Goal: Task Accomplishment & Management: Manage account settings

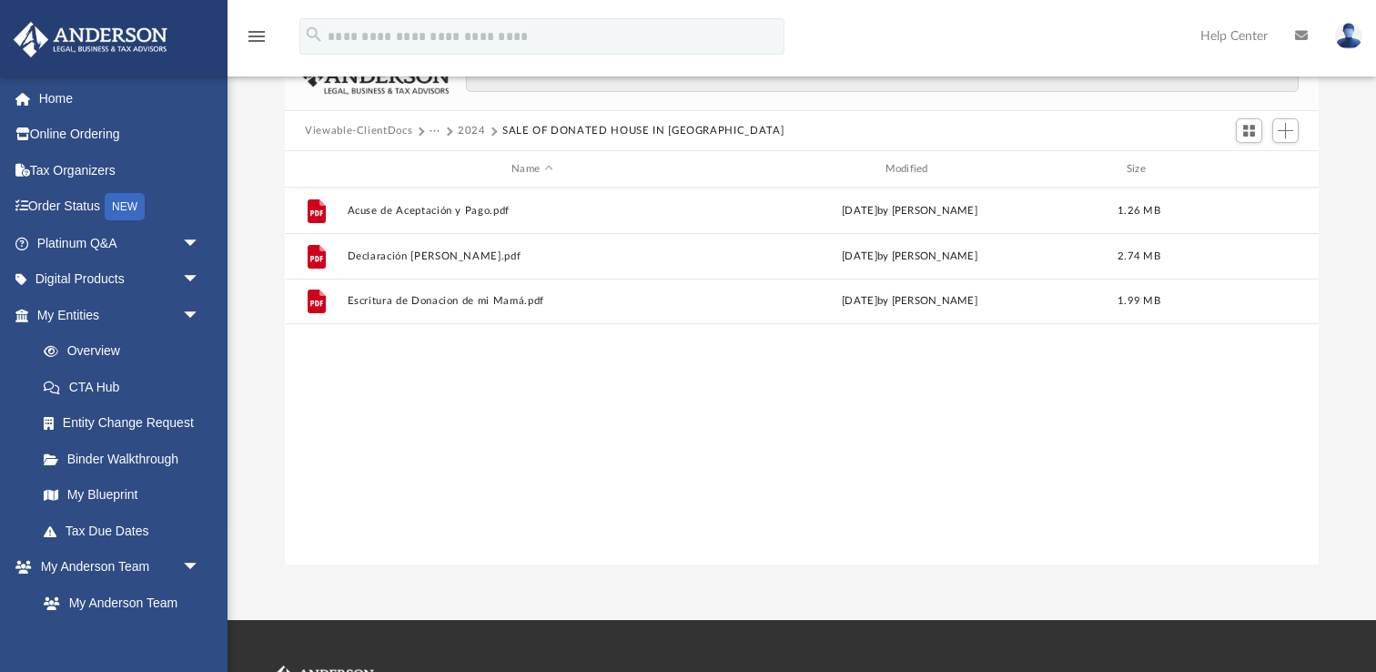
scroll to position [413, 1033]
click at [480, 131] on button "2024" at bounding box center [472, 131] width 28 height 16
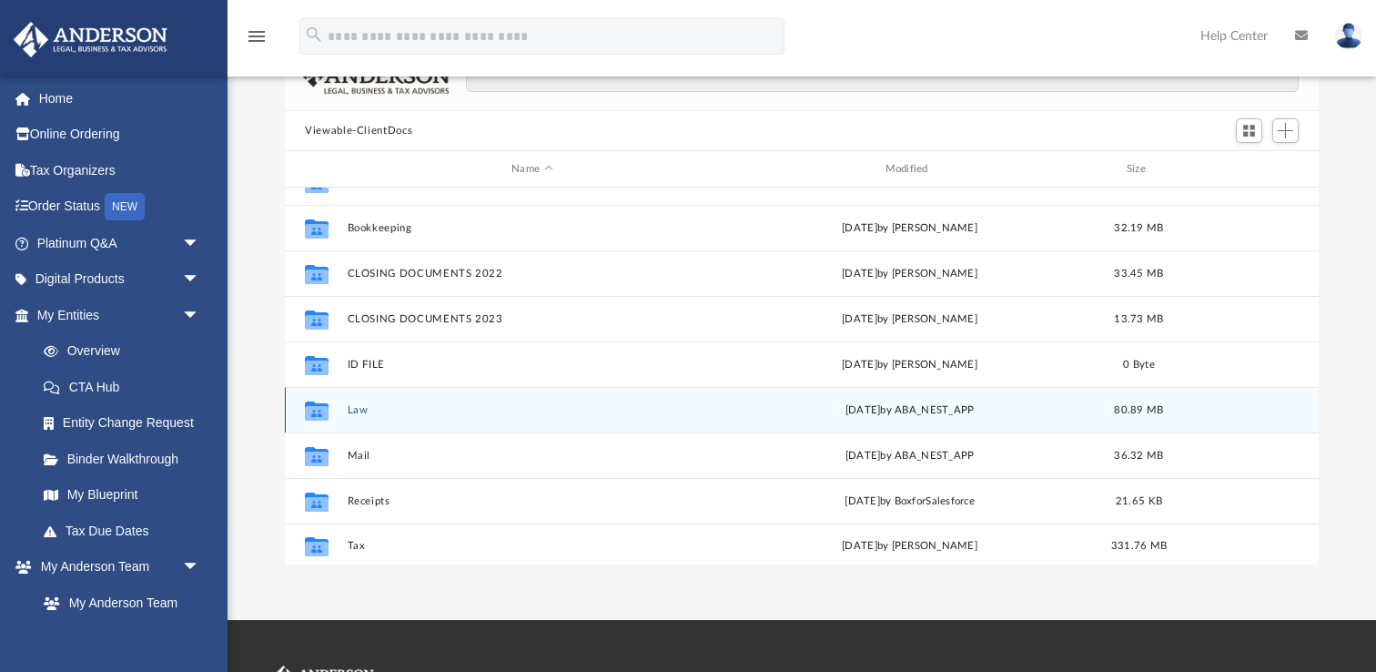
scroll to position [123, 0]
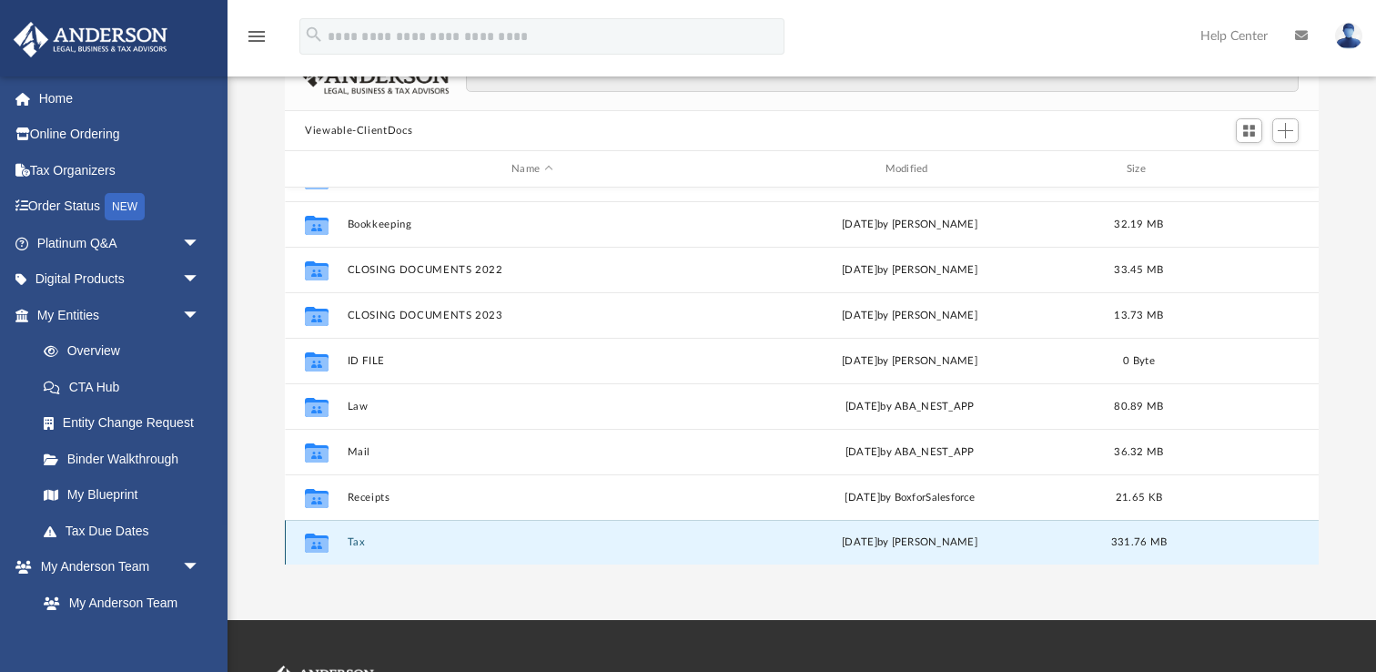
click at [367, 541] on button "Tax" at bounding box center [532, 542] width 369 height 12
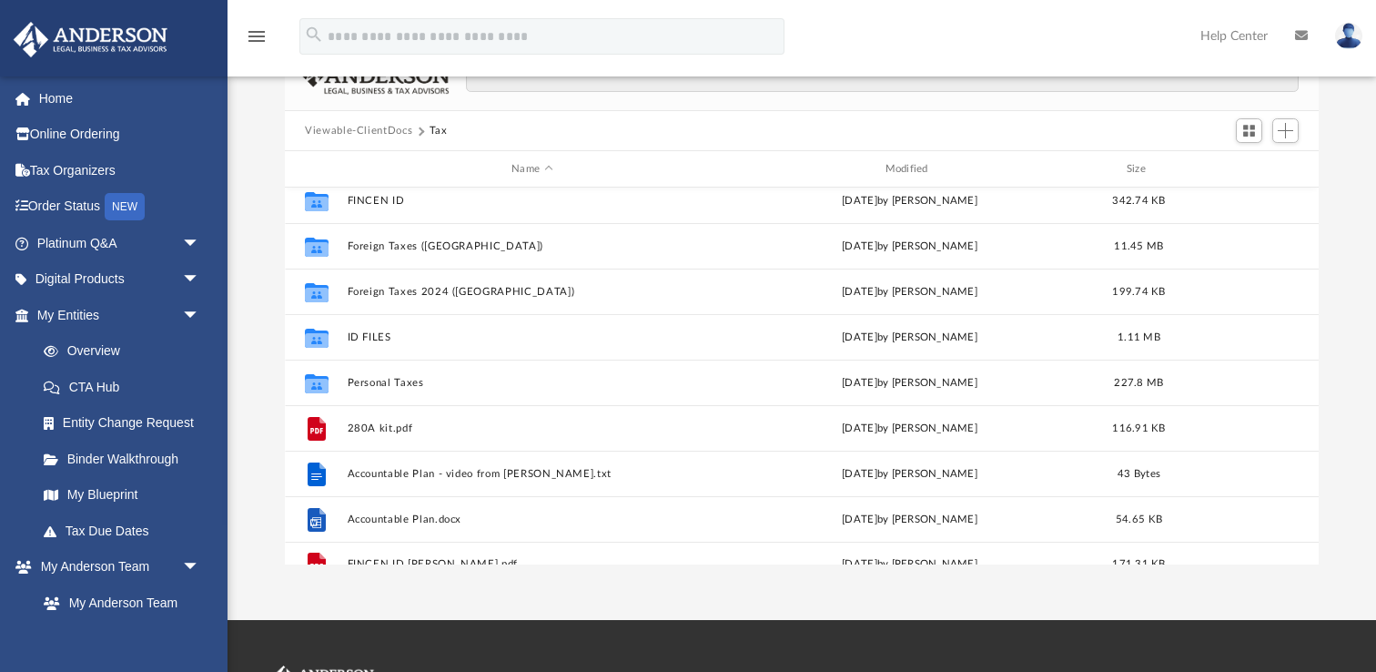
scroll to position [168, 0]
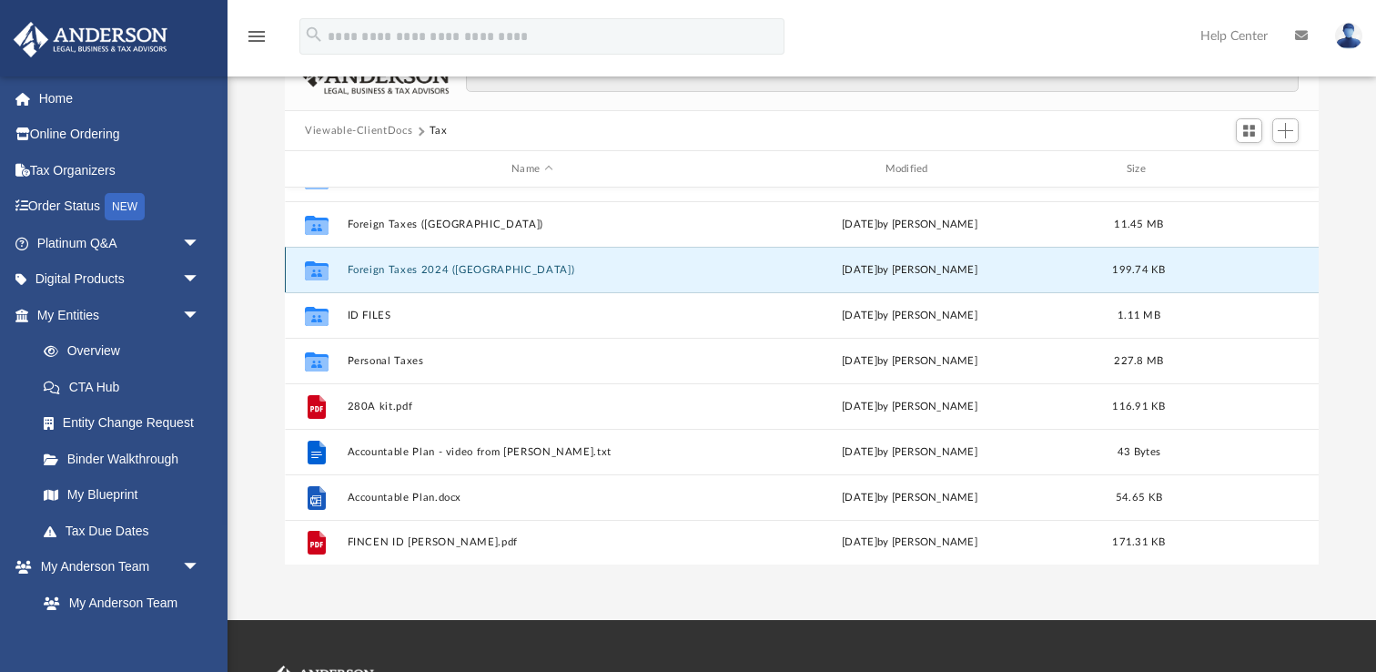
click at [445, 268] on button "Foreign Taxes 2024 ([GEOGRAPHIC_DATA])" at bounding box center [532, 270] width 369 height 12
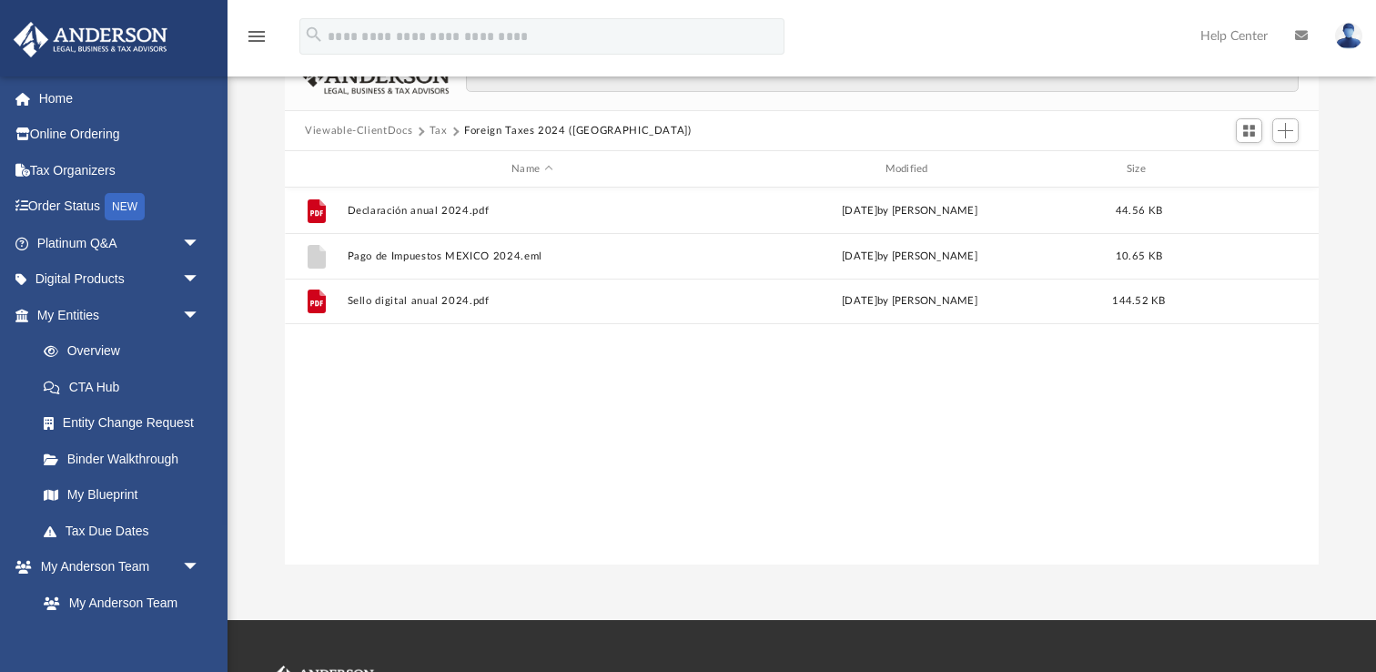
scroll to position [0, 0]
click at [442, 133] on button "Tax" at bounding box center [439, 131] width 18 height 16
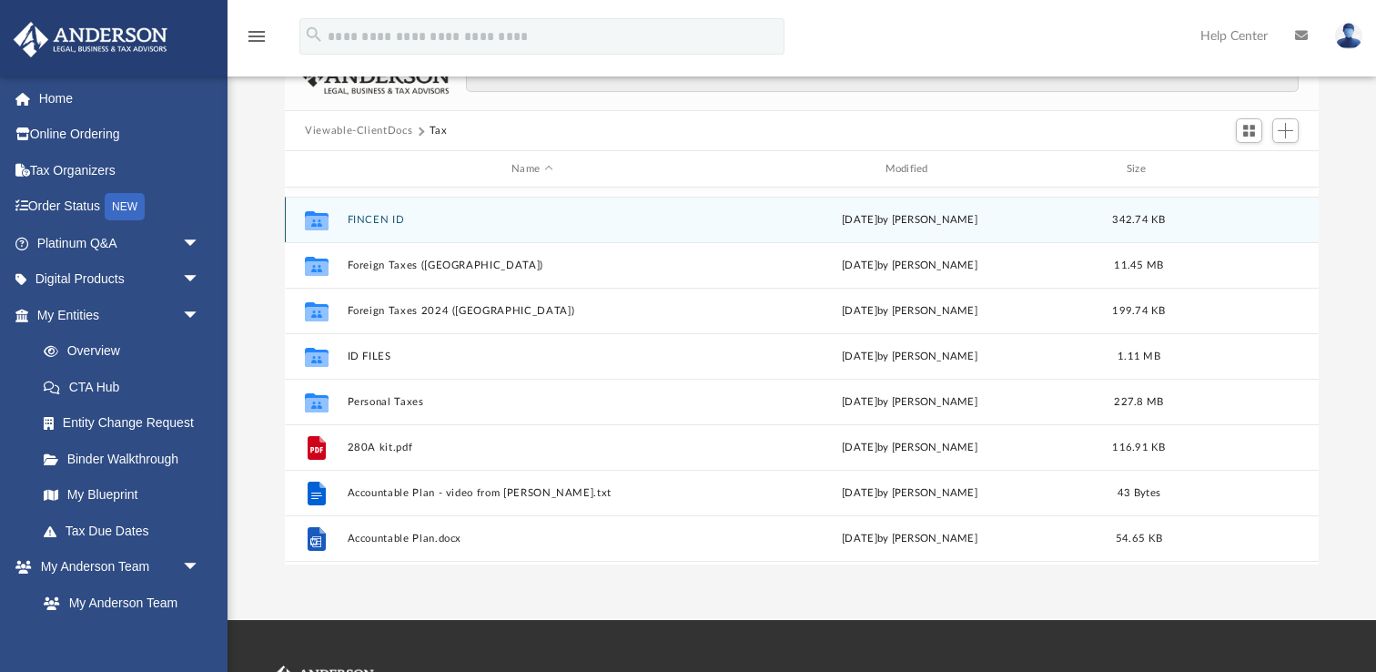
scroll to position [168, 0]
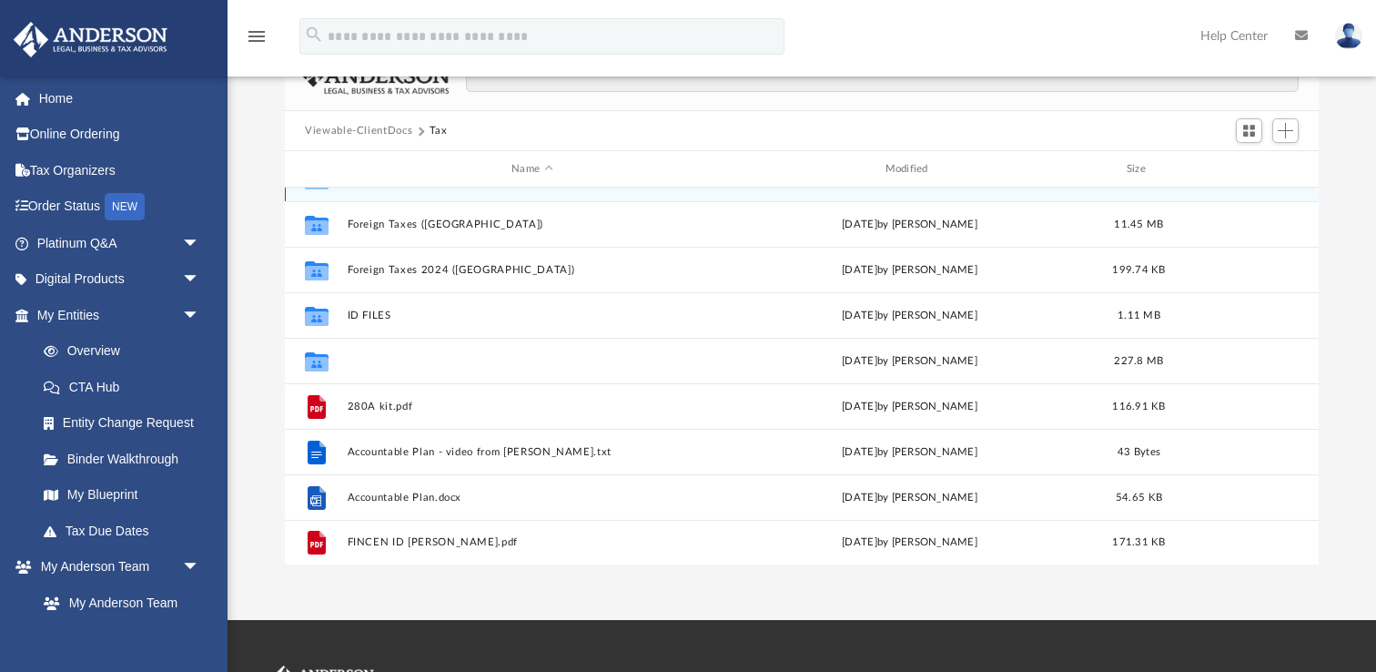
click at [391, 359] on button "Personal Taxes" at bounding box center [532, 361] width 369 height 12
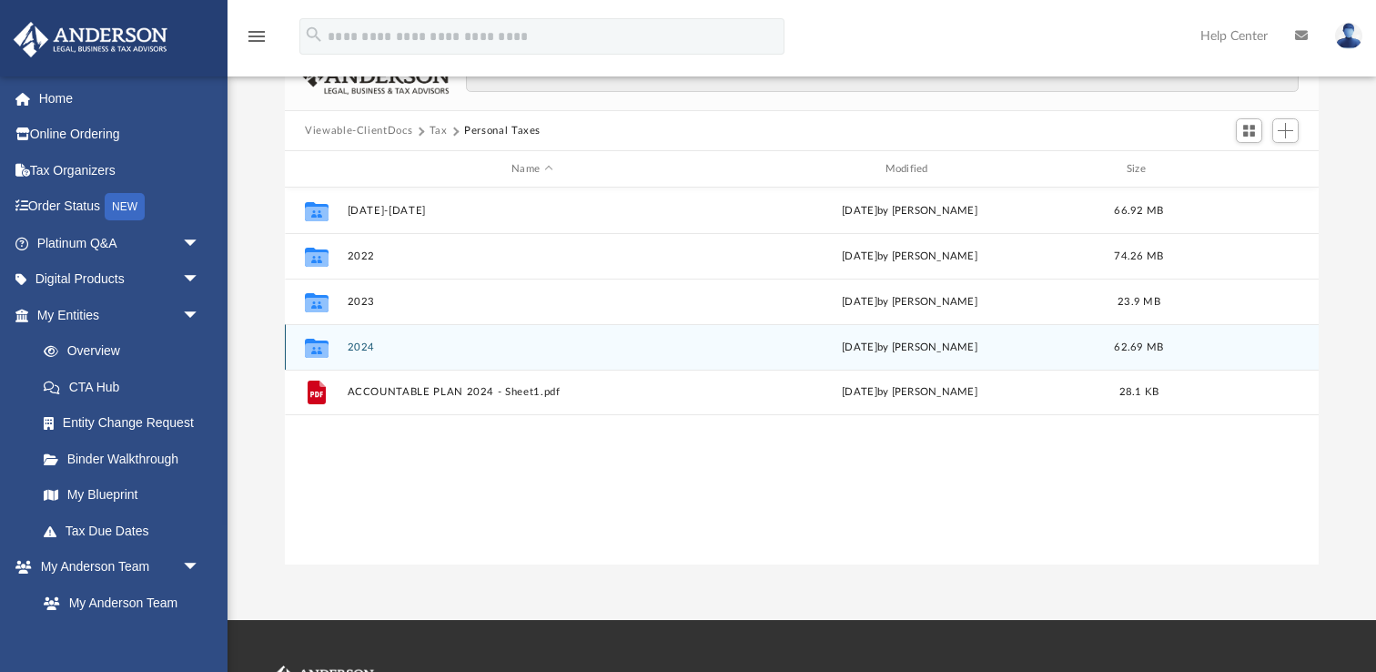
scroll to position [0, 0]
click at [372, 347] on button "2024" at bounding box center [532, 347] width 369 height 12
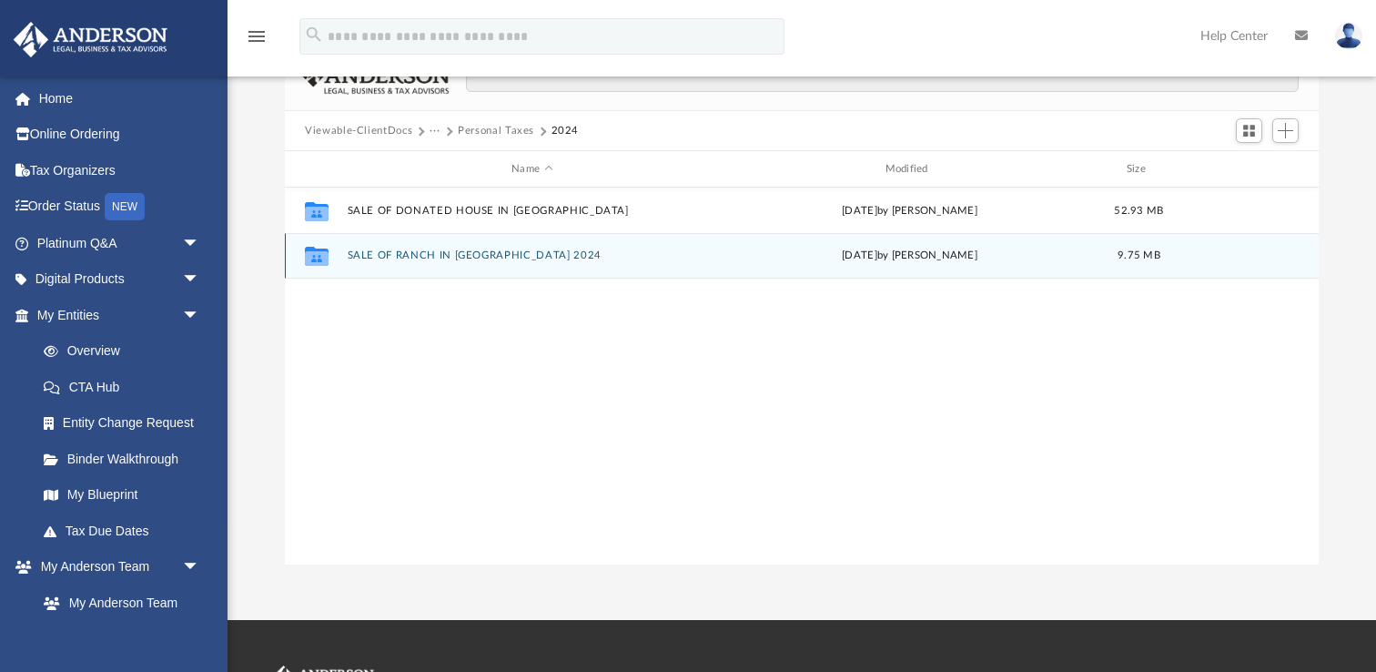
click at [431, 255] on button "SALE OF RANCH IN [GEOGRAPHIC_DATA] 2024" at bounding box center [532, 255] width 369 height 12
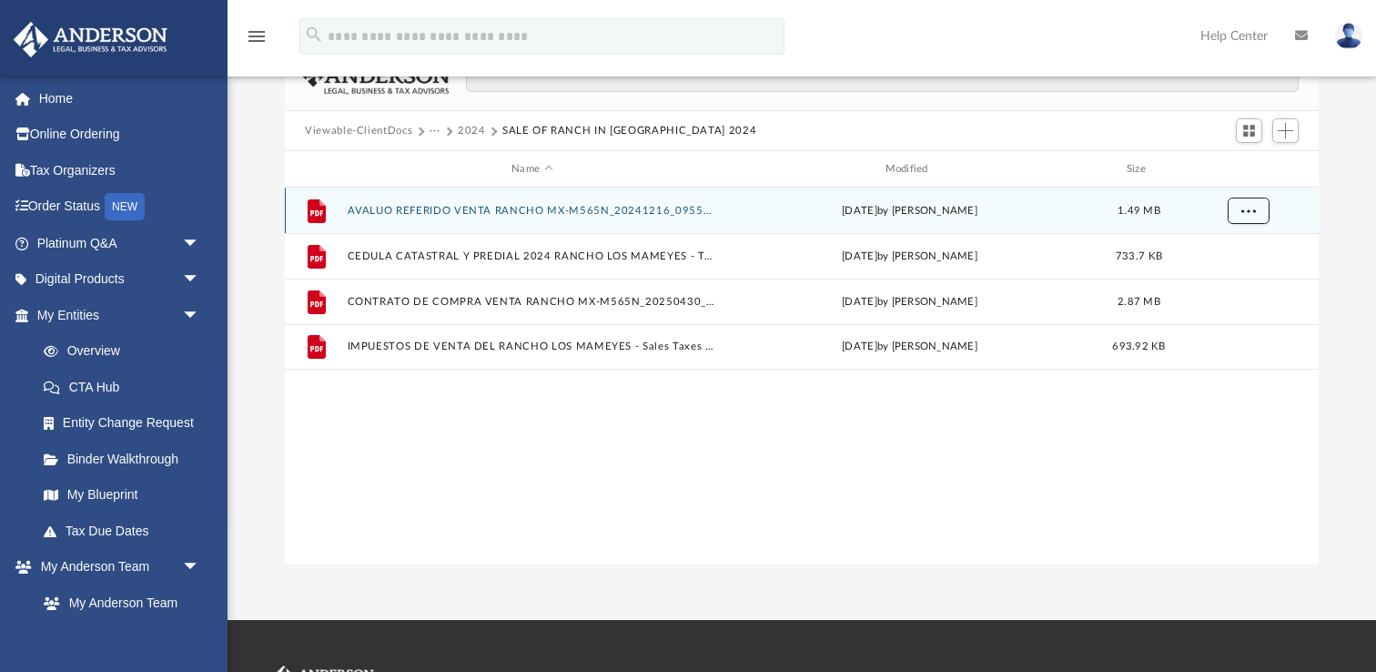
click at [1248, 206] on span "More options" at bounding box center [1248, 210] width 15 height 10
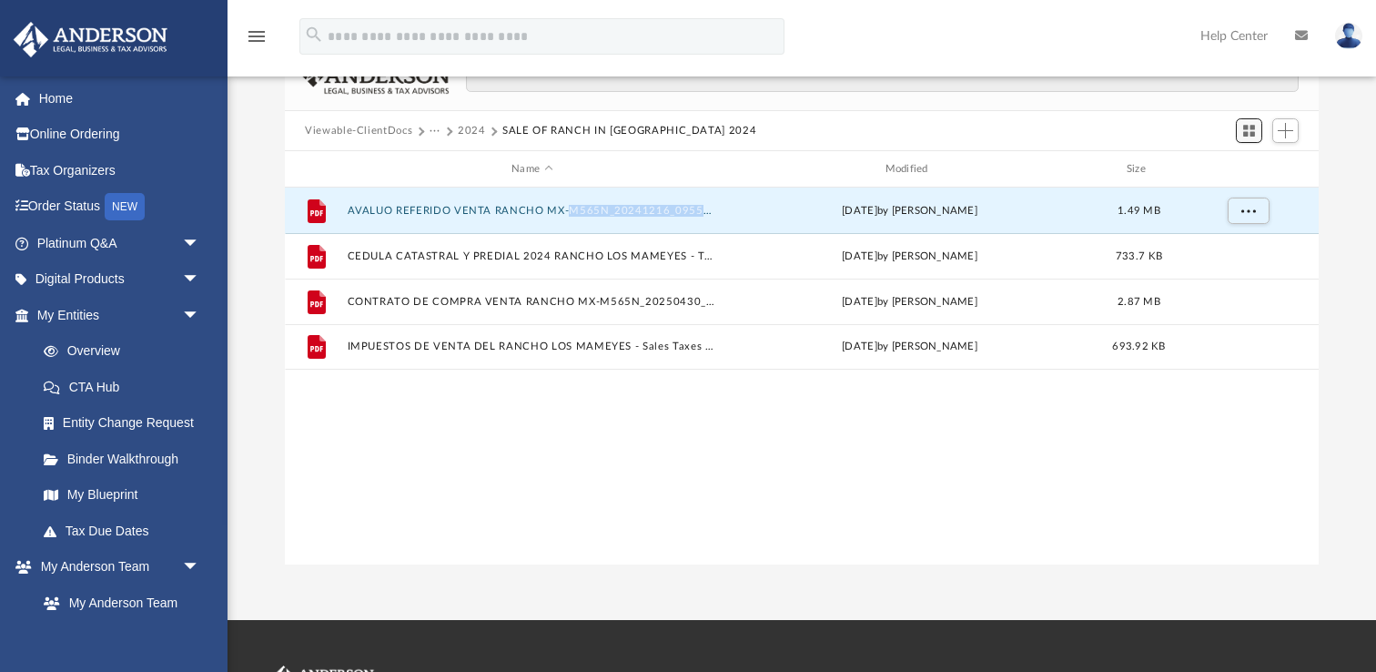
click at [1252, 127] on span "Switch to Grid View" at bounding box center [1248, 130] width 15 height 15
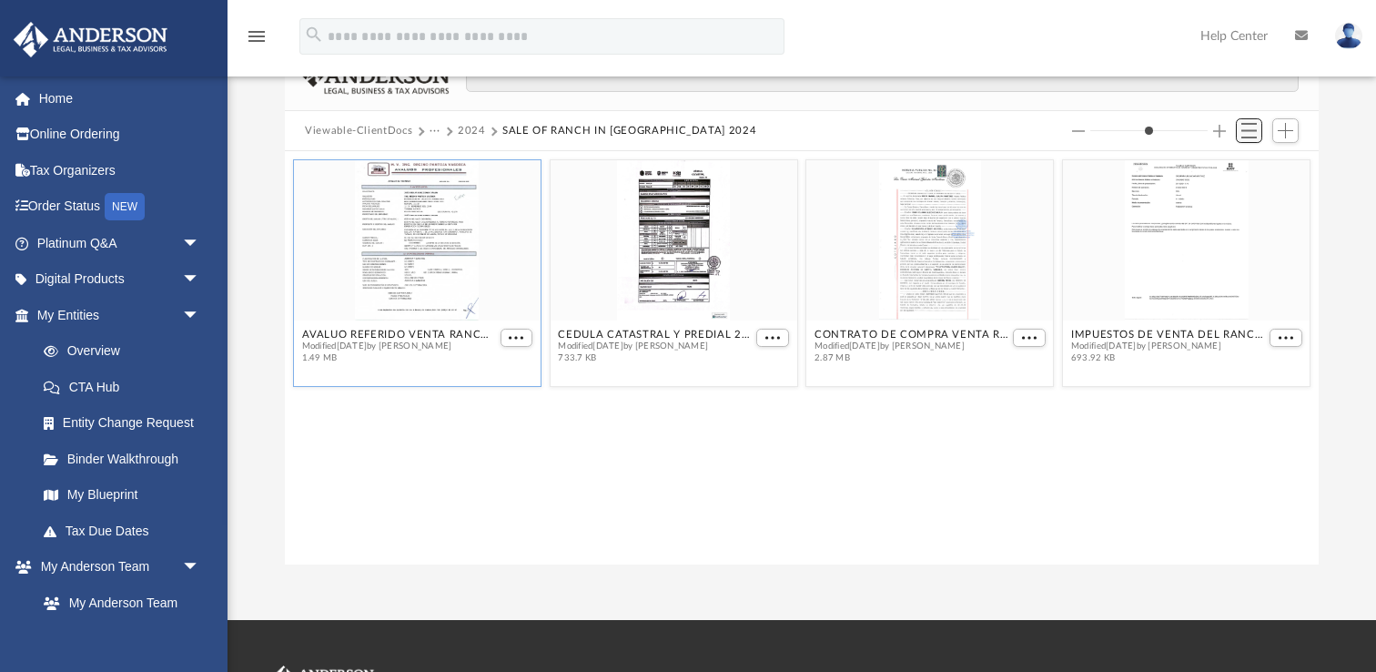
scroll to position [413, 1033]
click at [520, 342] on button "More options" at bounding box center [517, 338] width 33 height 19
click at [1250, 130] on span "Switch to List View" at bounding box center [1248, 130] width 15 height 15
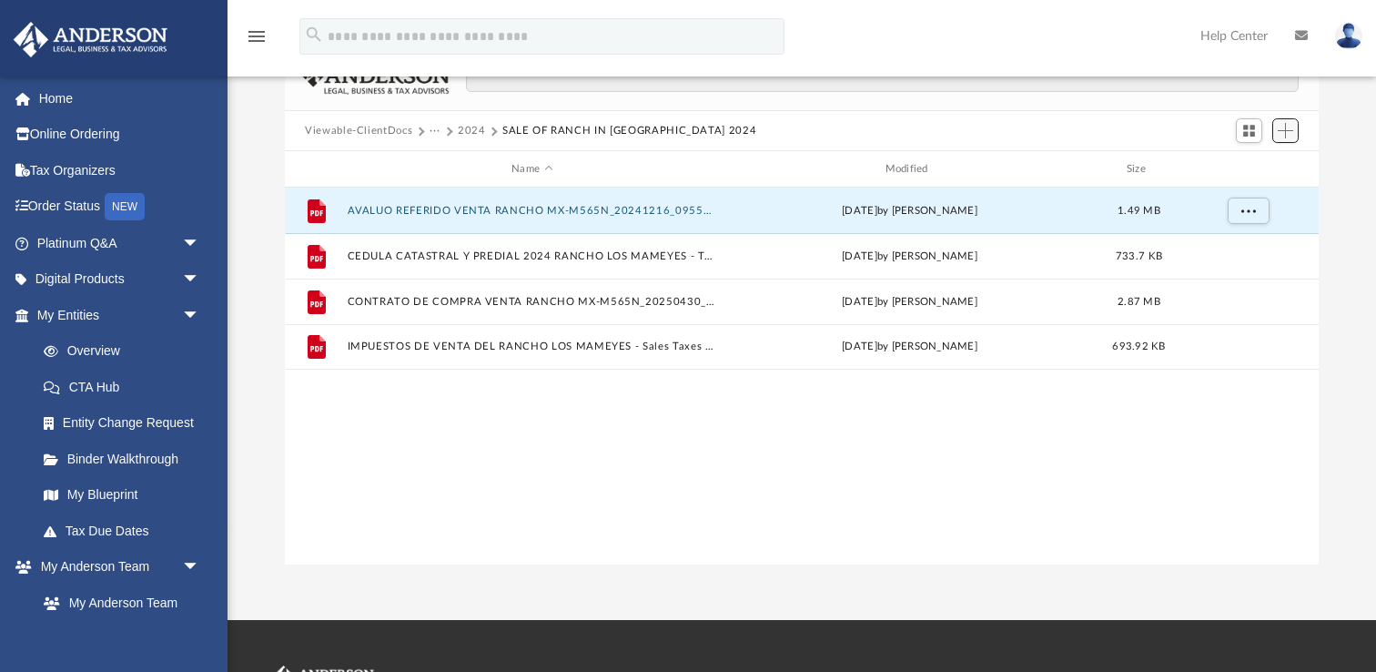
click at [1285, 133] on span "Add" at bounding box center [1285, 130] width 15 height 15
click at [1256, 165] on li "Upload" at bounding box center [1259, 166] width 58 height 19
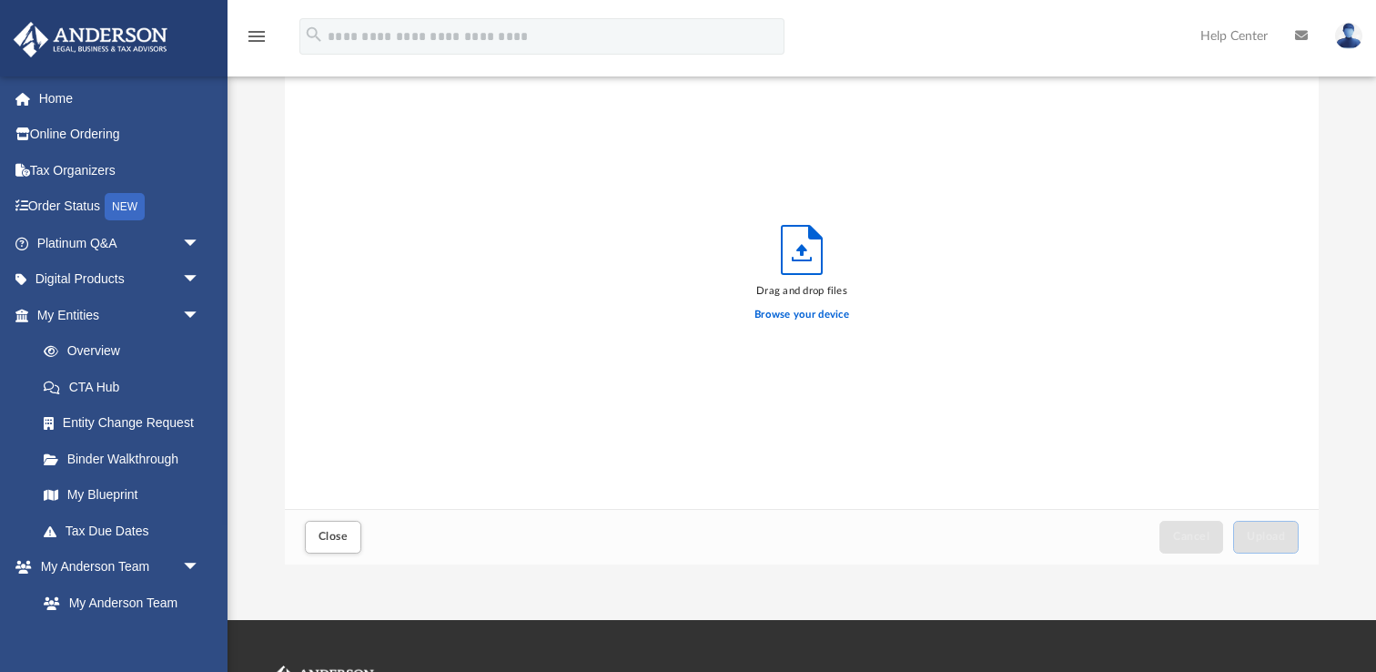
scroll to position [461, 1033]
click at [789, 315] on label "Browse your device" at bounding box center [801, 315] width 95 height 16
click at [0, 0] on input "Browse your device" at bounding box center [0, 0] width 0 height 0
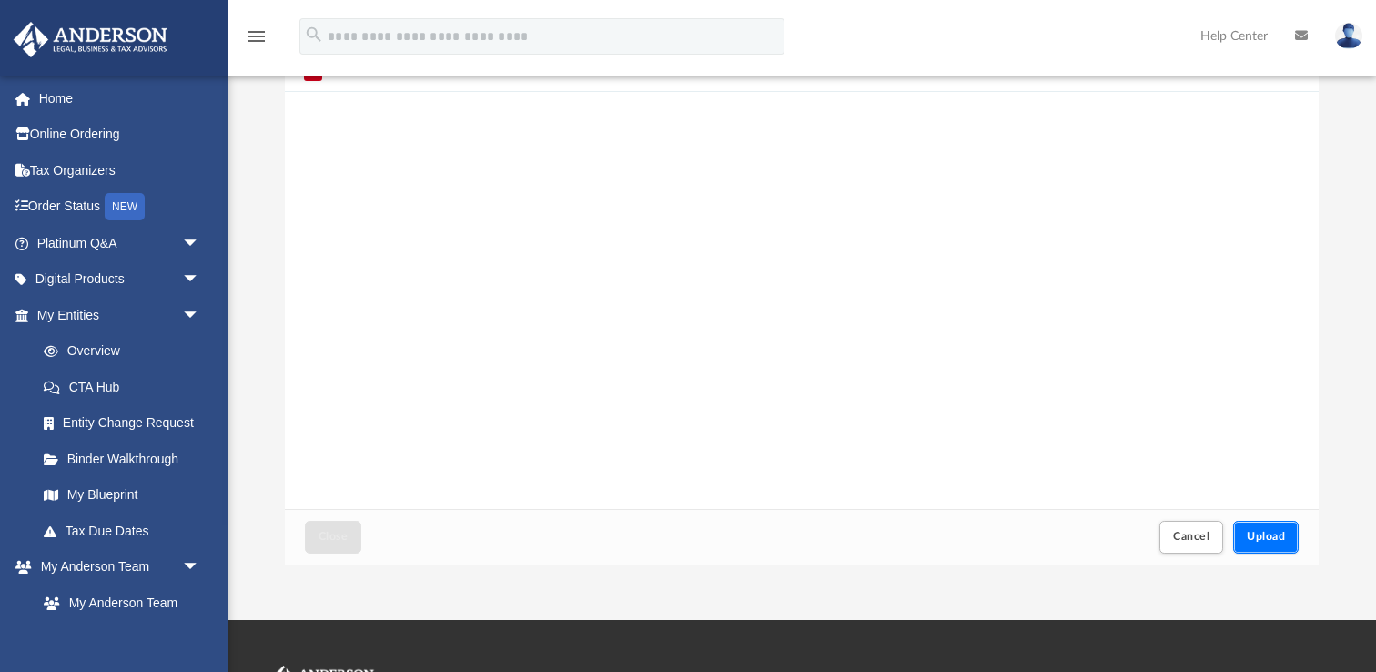
click at [1260, 533] on span "Upload" at bounding box center [1266, 536] width 38 height 11
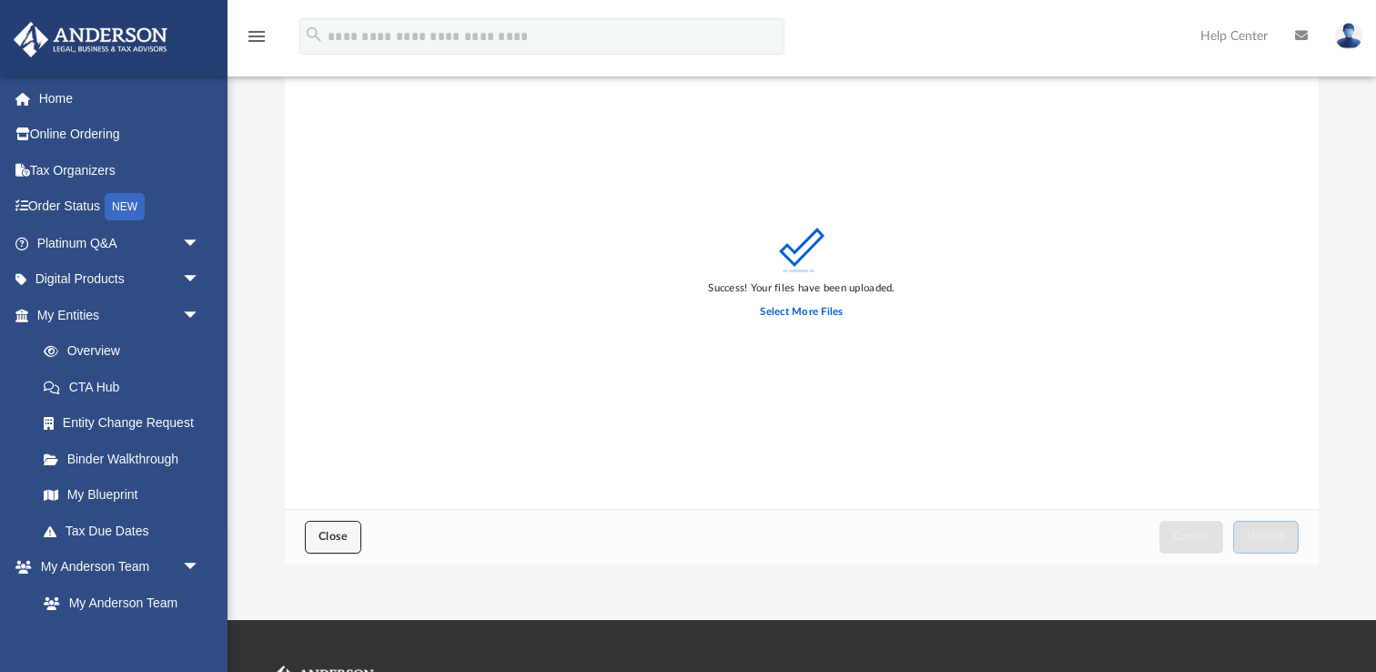
click at [329, 538] on span "Close" at bounding box center [333, 536] width 29 height 11
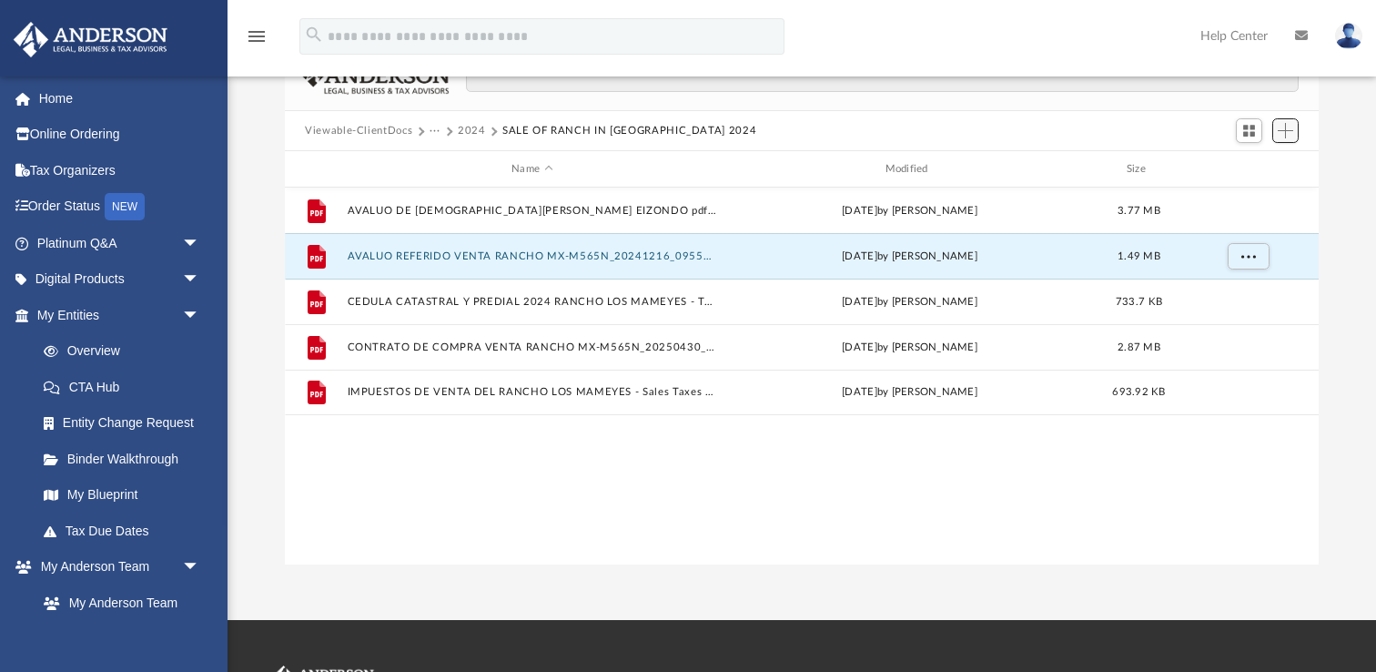
click at [1283, 131] on span "Add" at bounding box center [1285, 130] width 15 height 15
click at [1252, 173] on li "Upload" at bounding box center [1259, 166] width 58 height 19
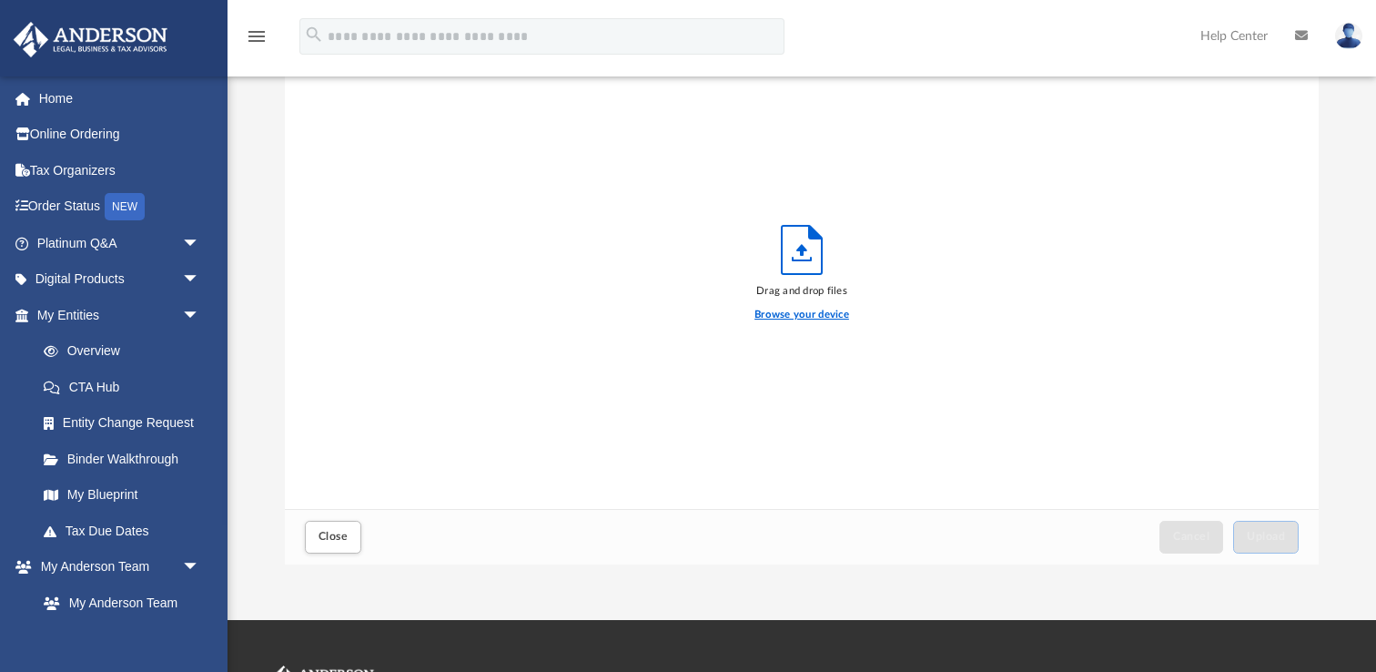
click at [801, 314] on label "Browse your device" at bounding box center [801, 315] width 95 height 16
click at [0, 0] on input "Browse your device" at bounding box center [0, 0] width 0 height 0
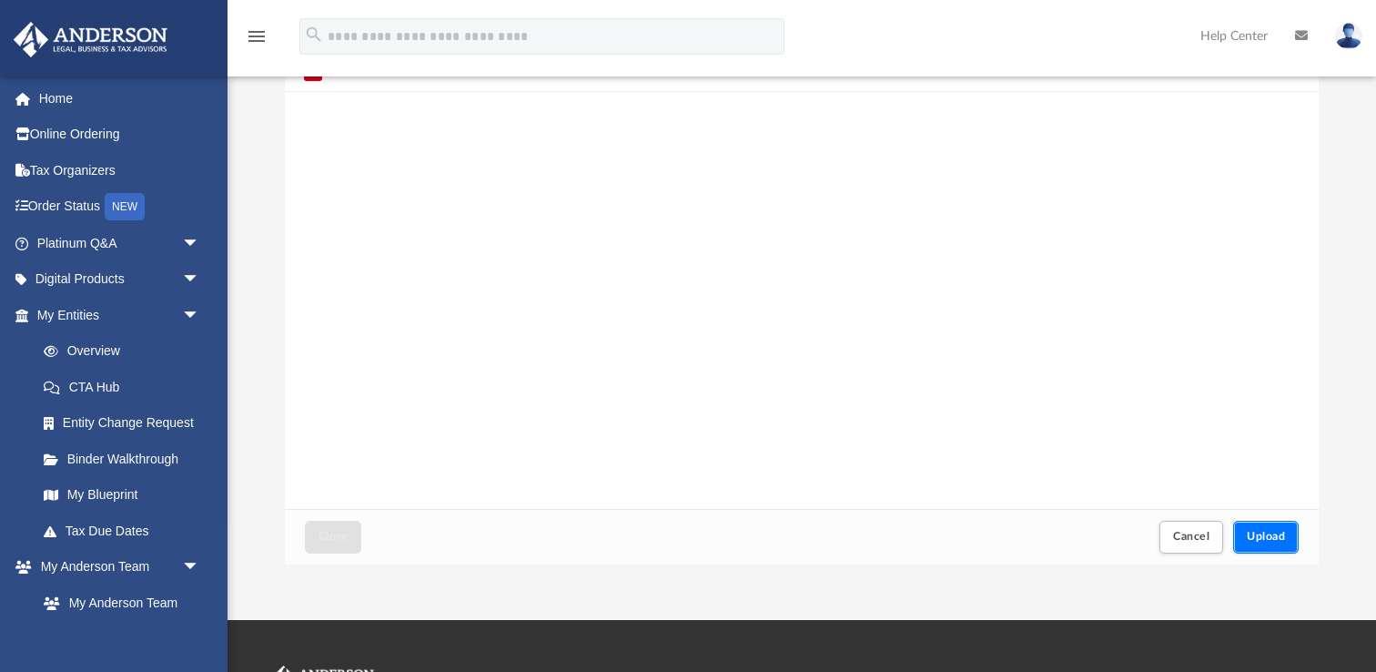
click at [1282, 536] on span "Upload" at bounding box center [1266, 536] width 38 height 11
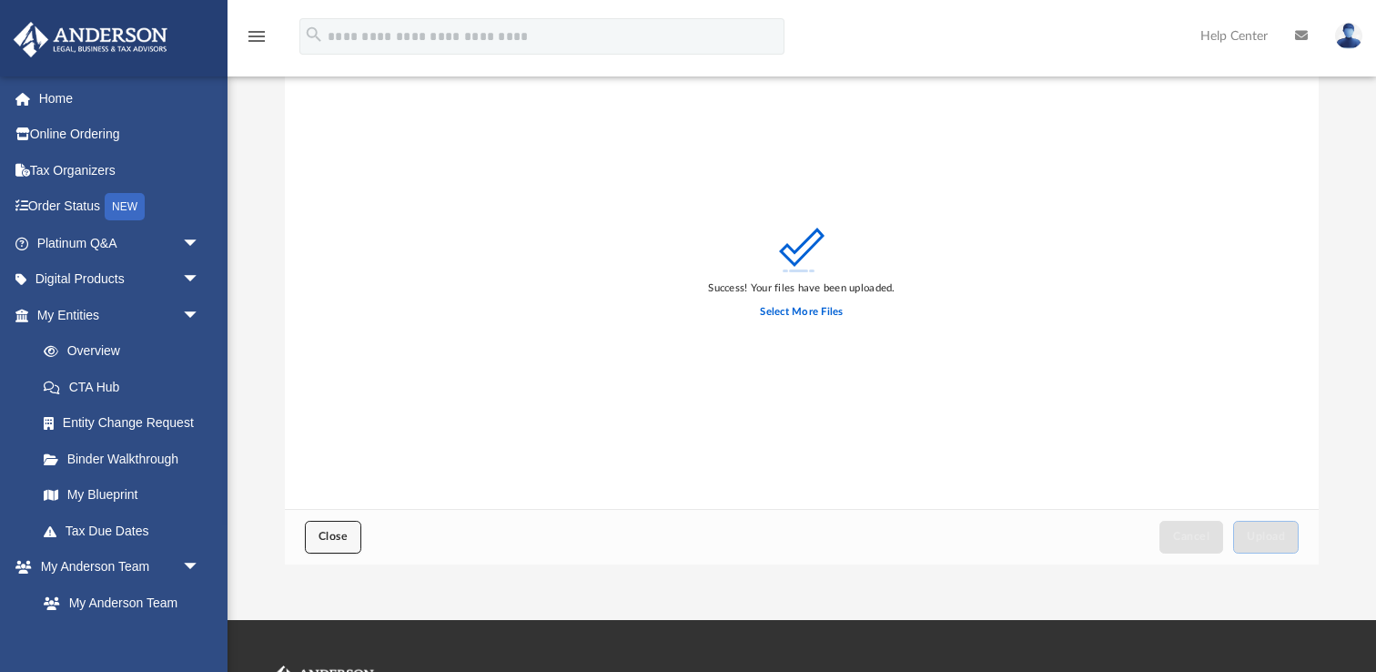
click at [343, 539] on span "Close" at bounding box center [333, 536] width 29 height 11
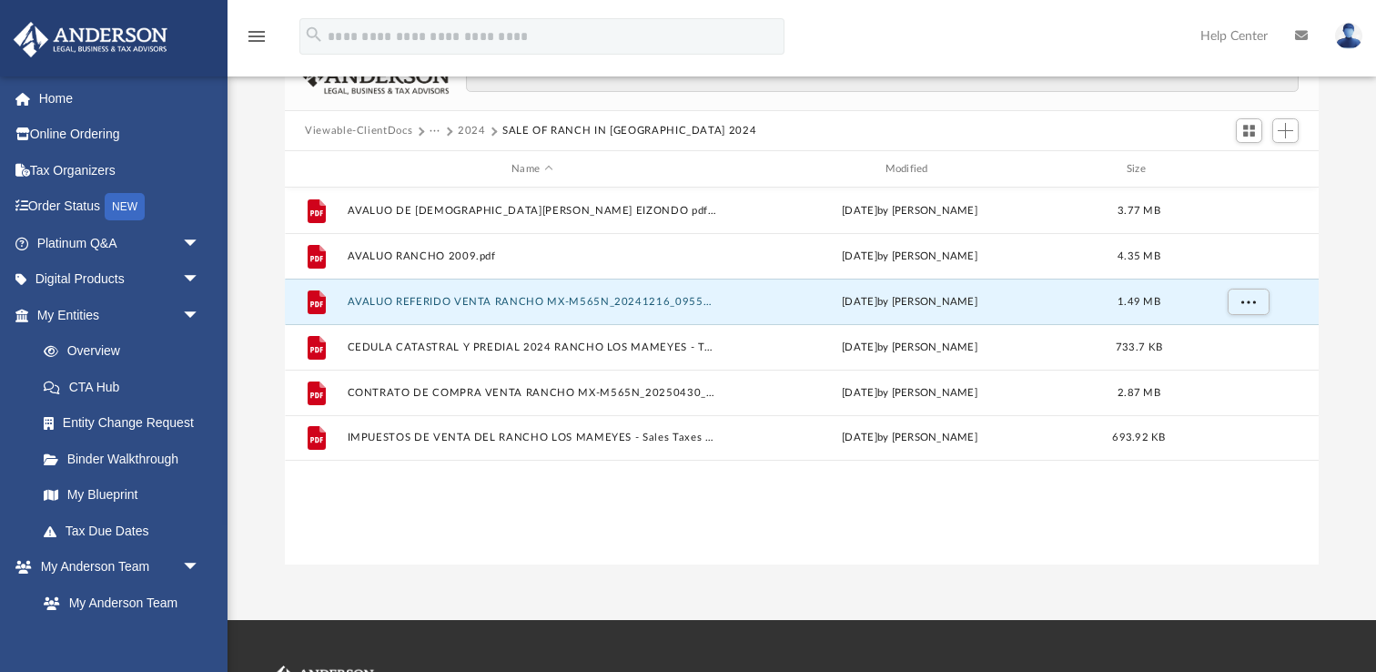
click at [473, 134] on button "2024" at bounding box center [472, 131] width 28 height 16
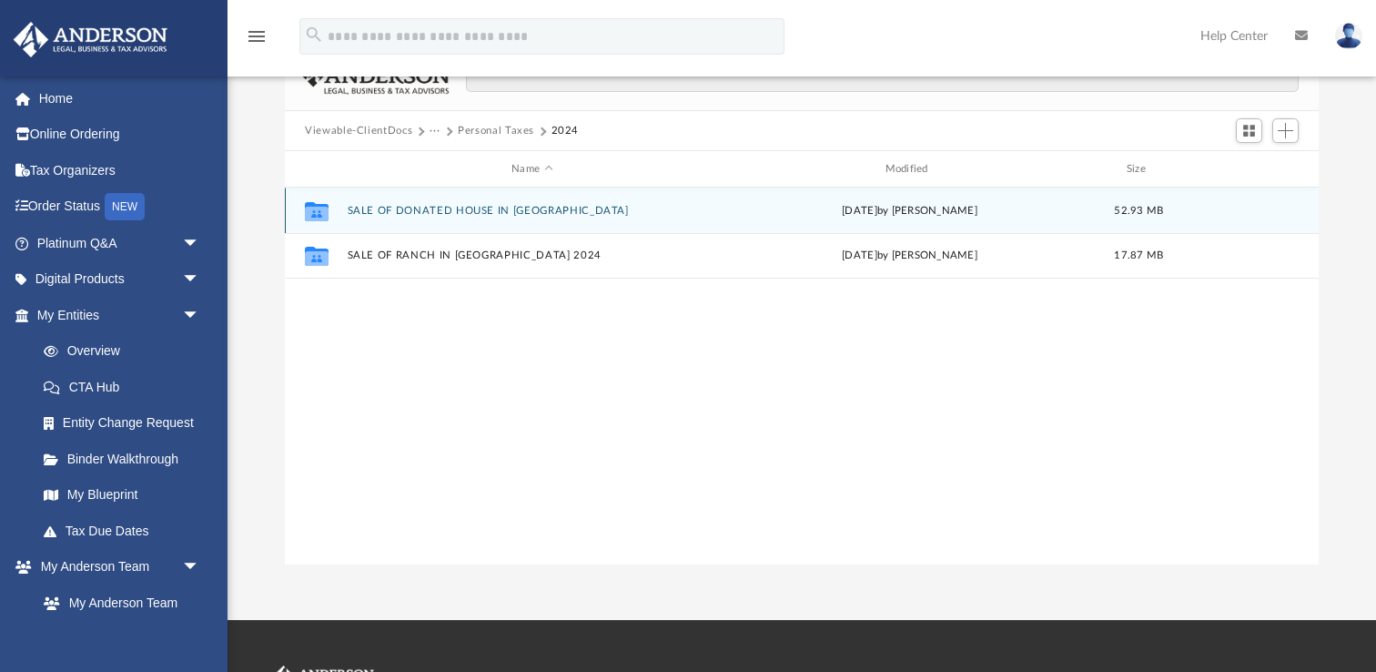
click at [459, 208] on button "SALE OF DONATED HOUSE IN [GEOGRAPHIC_DATA]" at bounding box center [532, 211] width 369 height 12
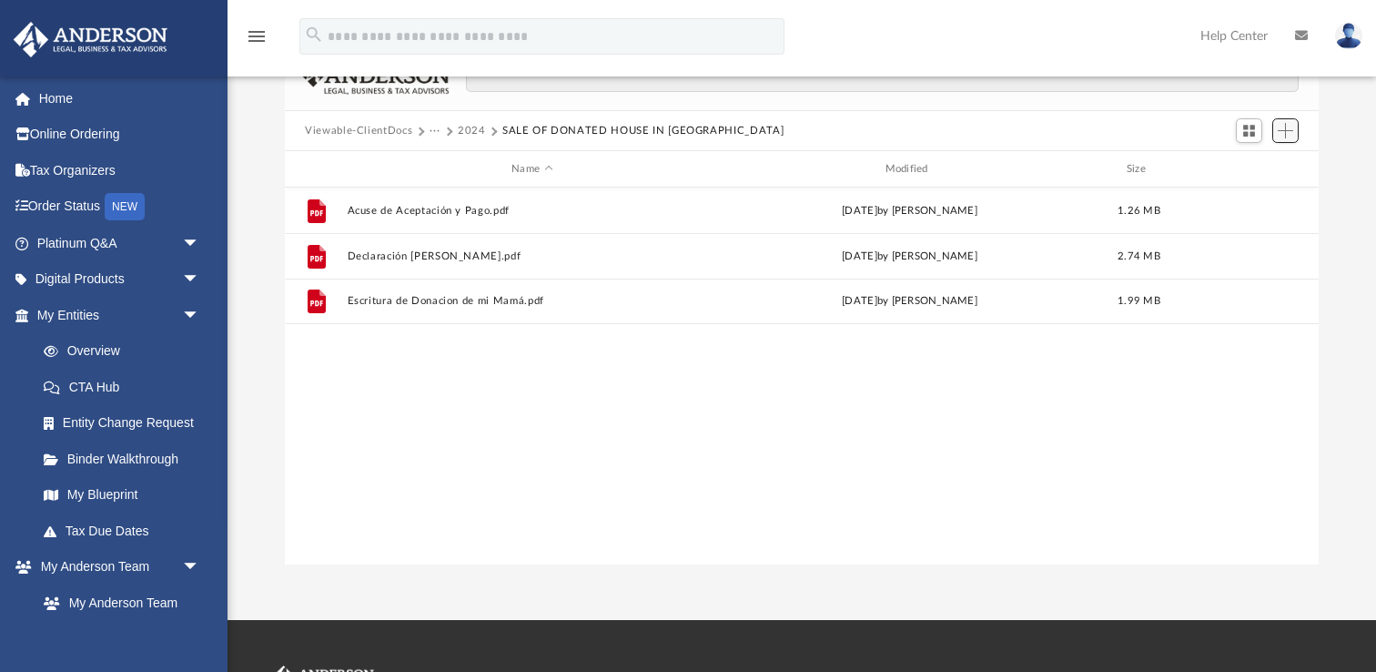
click at [1289, 130] on span "Add" at bounding box center [1285, 130] width 15 height 15
click at [1253, 170] on li "Upload" at bounding box center [1259, 166] width 58 height 19
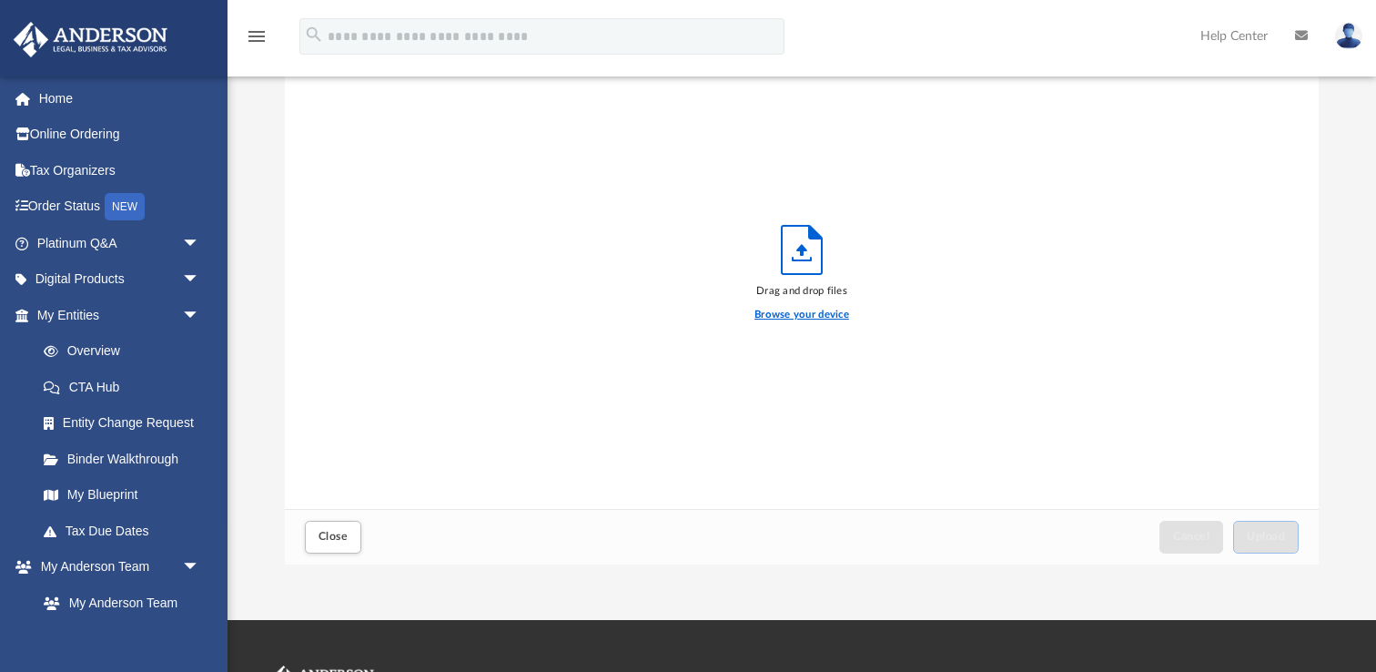
click at [815, 315] on label "Browse your device" at bounding box center [801, 315] width 95 height 16
click at [0, 0] on input "Browse your device" at bounding box center [0, 0] width 0 height 0
click at [785, 311] on label "Browse your device" at bounding box center [801, 315] width 95 height 16
click at [0, 0] on input "Browse your device" at bounding box center [0, 0] width 0 height 0
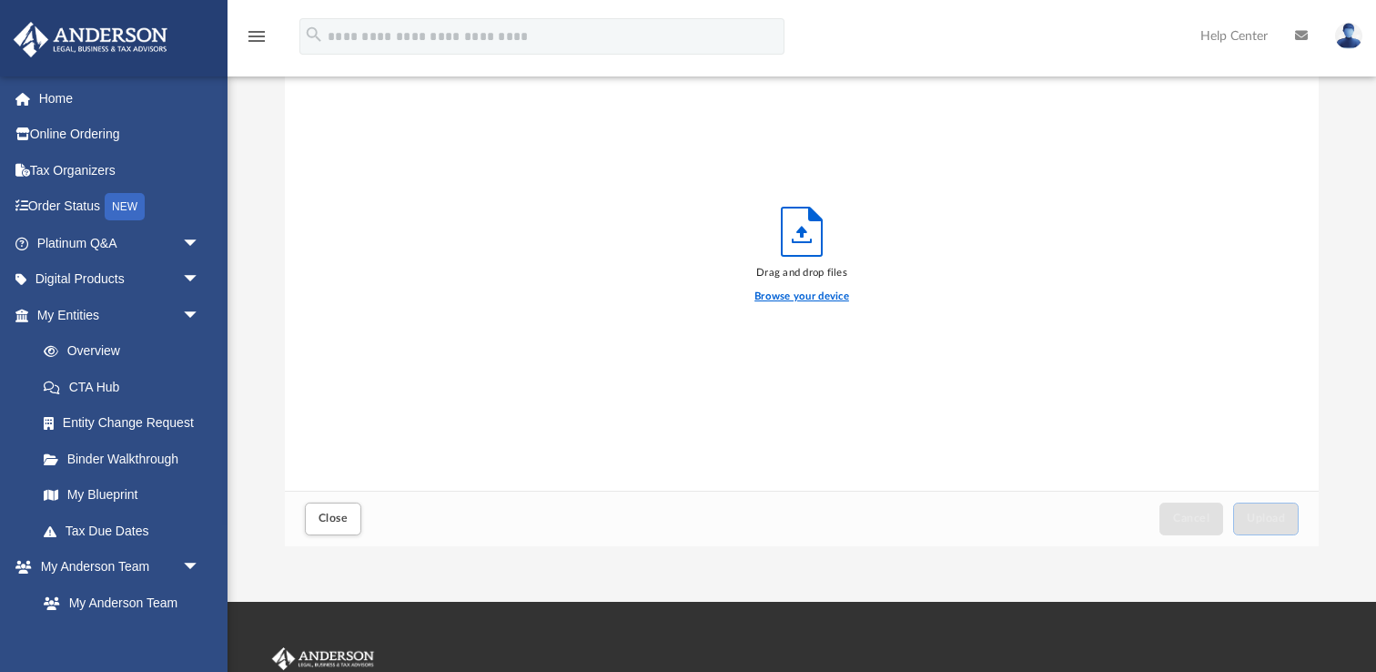
scroll to position [180, 0]
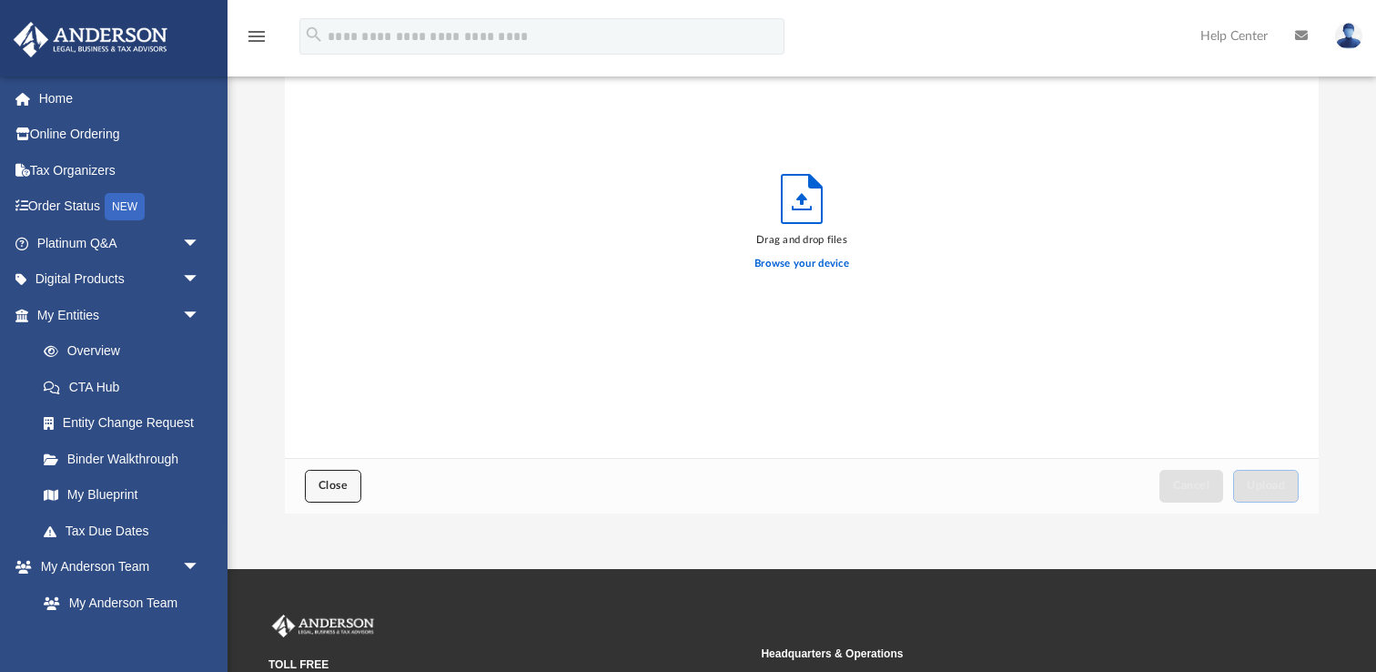
click at [323, 481] on span "Close" at bounding box center [333, 485] width 29 height 11
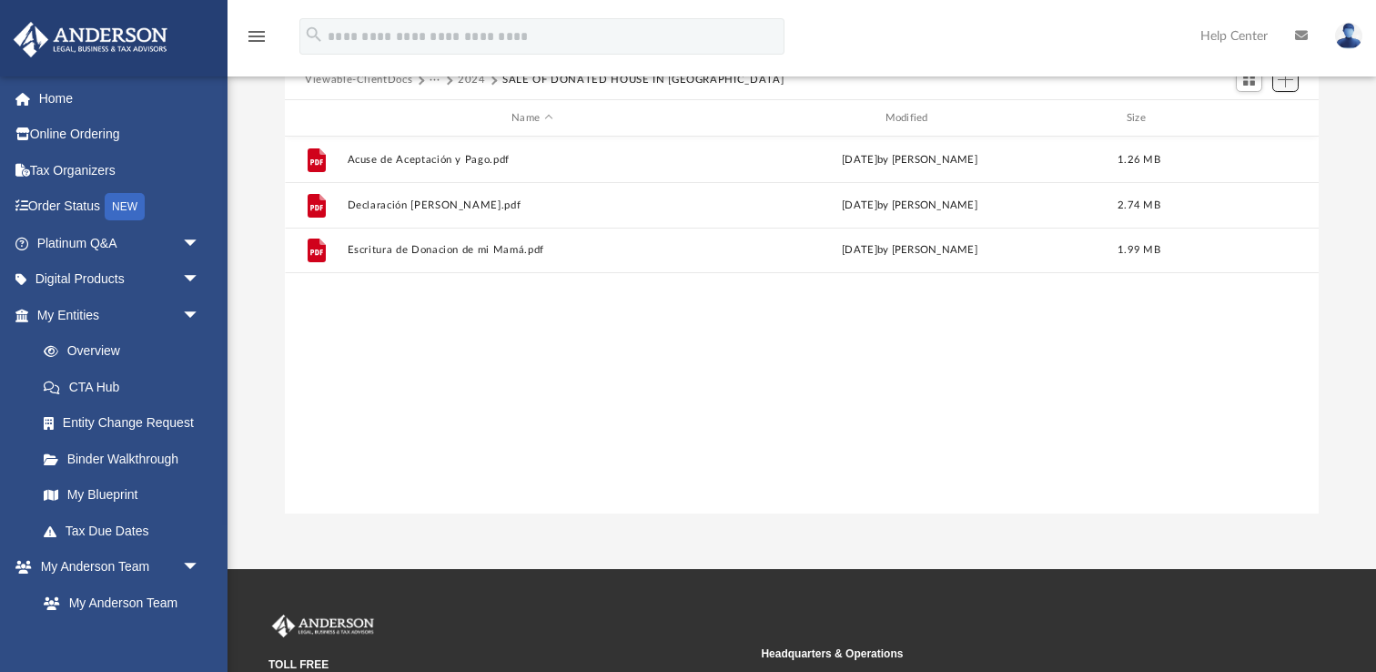
click at [1290, 86] on span "Add" at bounding box center [1285, 79] width 15 height 15
click at [1248, 116] on li "Upload" at bounding box center [1259, 115] width 58 height 19
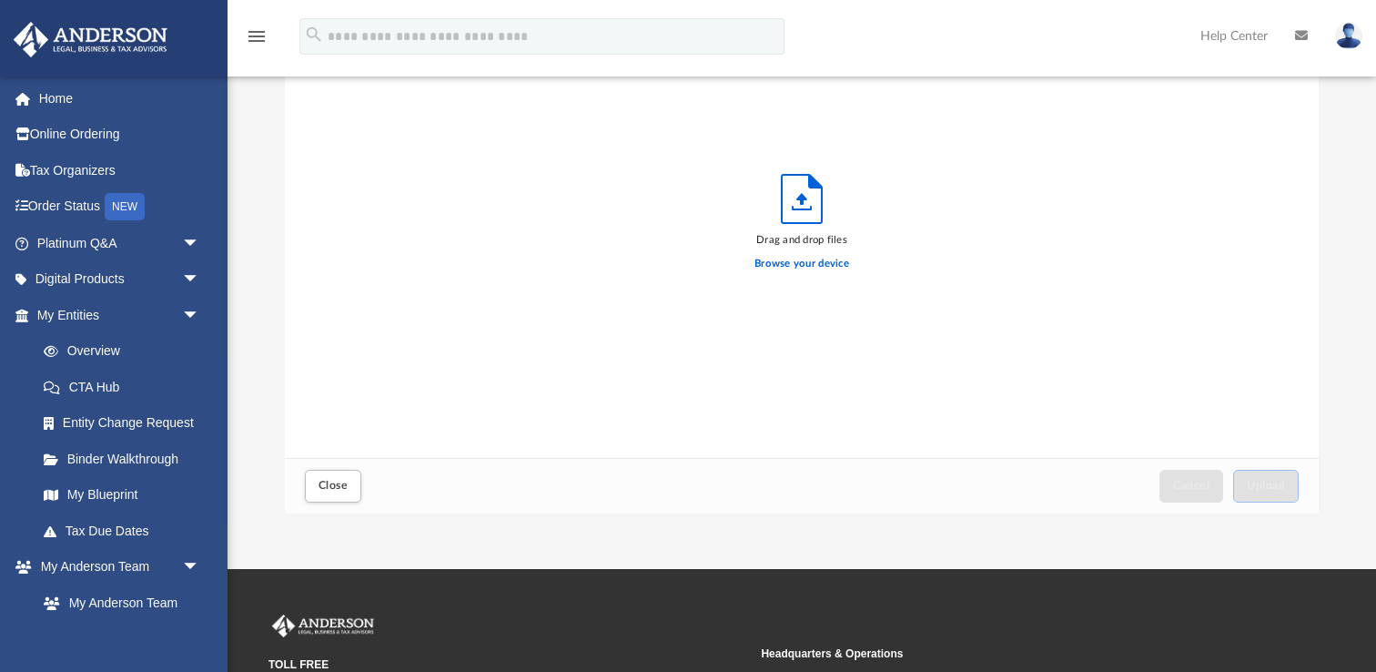
scroll to position [461, 1033]
click at [821, 264] on label "Browse your device" at bounding box center [801, 264] width 95 height 16
click at [0, 0] on input "Browse your device" at bounding box center [0, 0] width 0 height 0
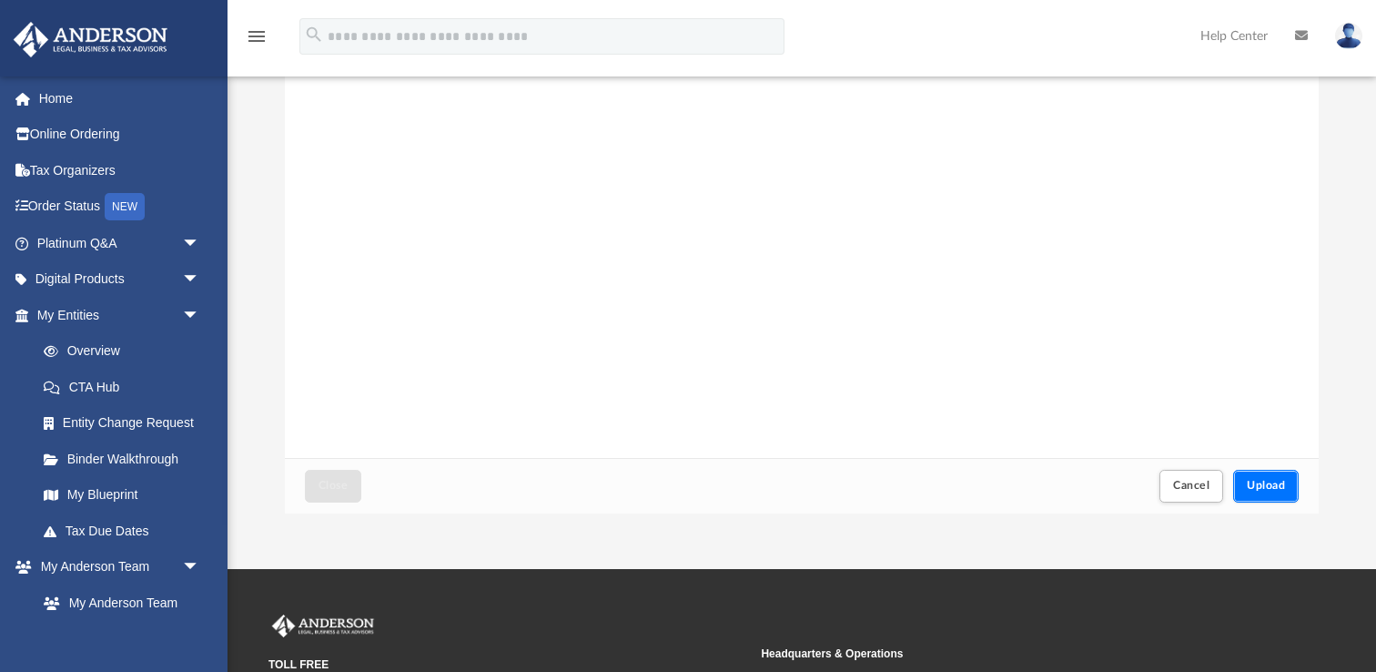
click at [1273, 483] on span "Upload" at bounding box center [1266, 485] width 38 height 11
click at [333, 481] on span "Close" at bounding box center [333, 485] width 29 height 11
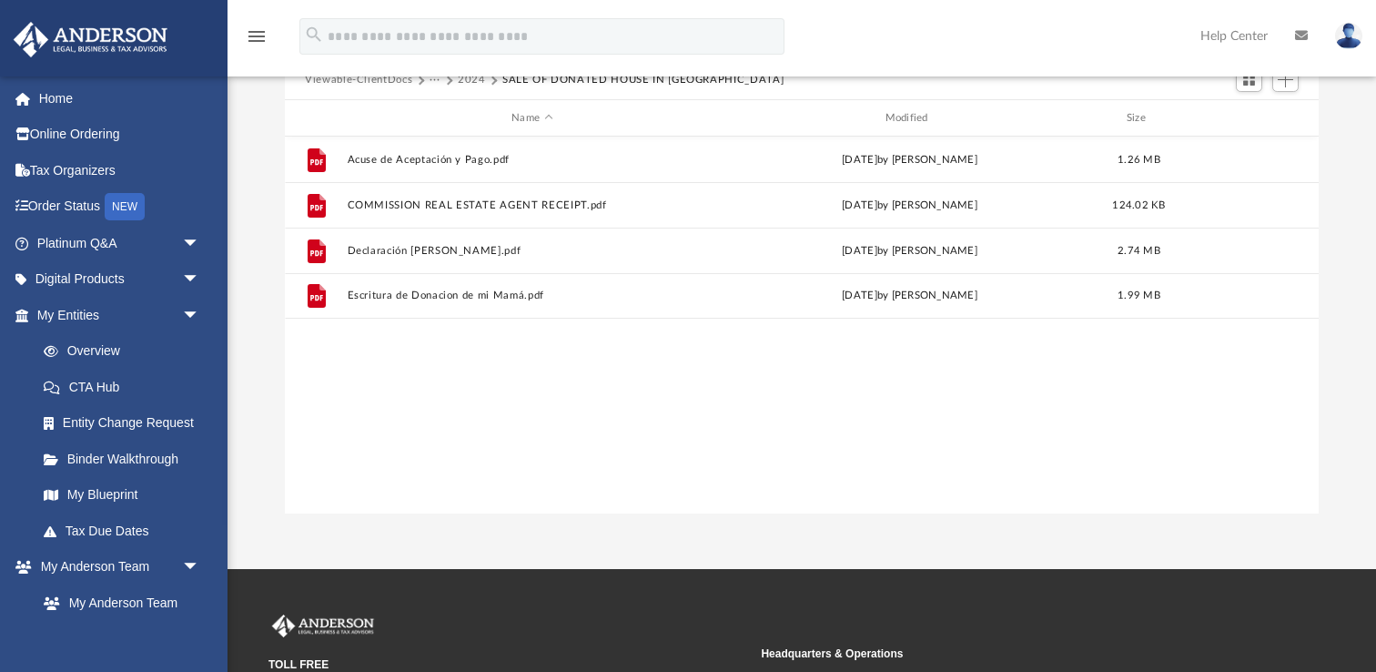
click at [476, 81] on button "2024" at bounding box center [472, 80] width 28 height 16
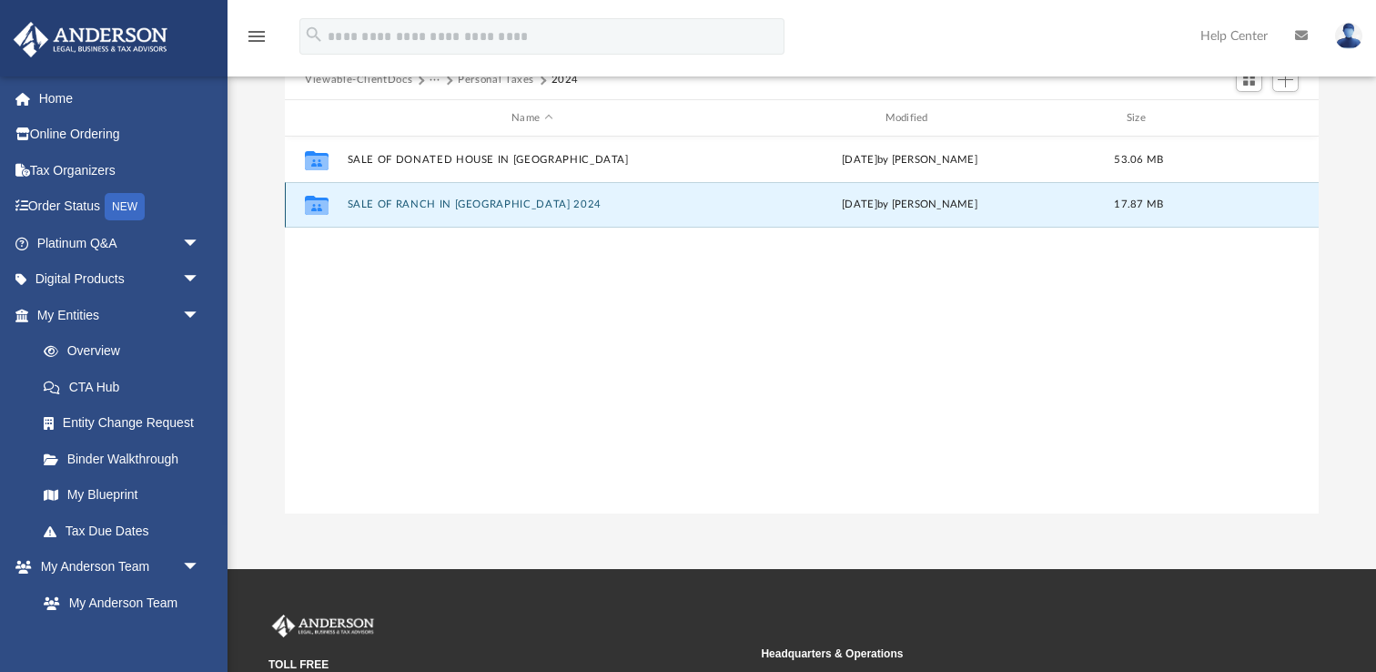
click at [471, 201] on button "SALE OF RANCH IN [GEOGRAPHIC_DATA] 2024" at bounding box center [532, 204] width 369 height 12
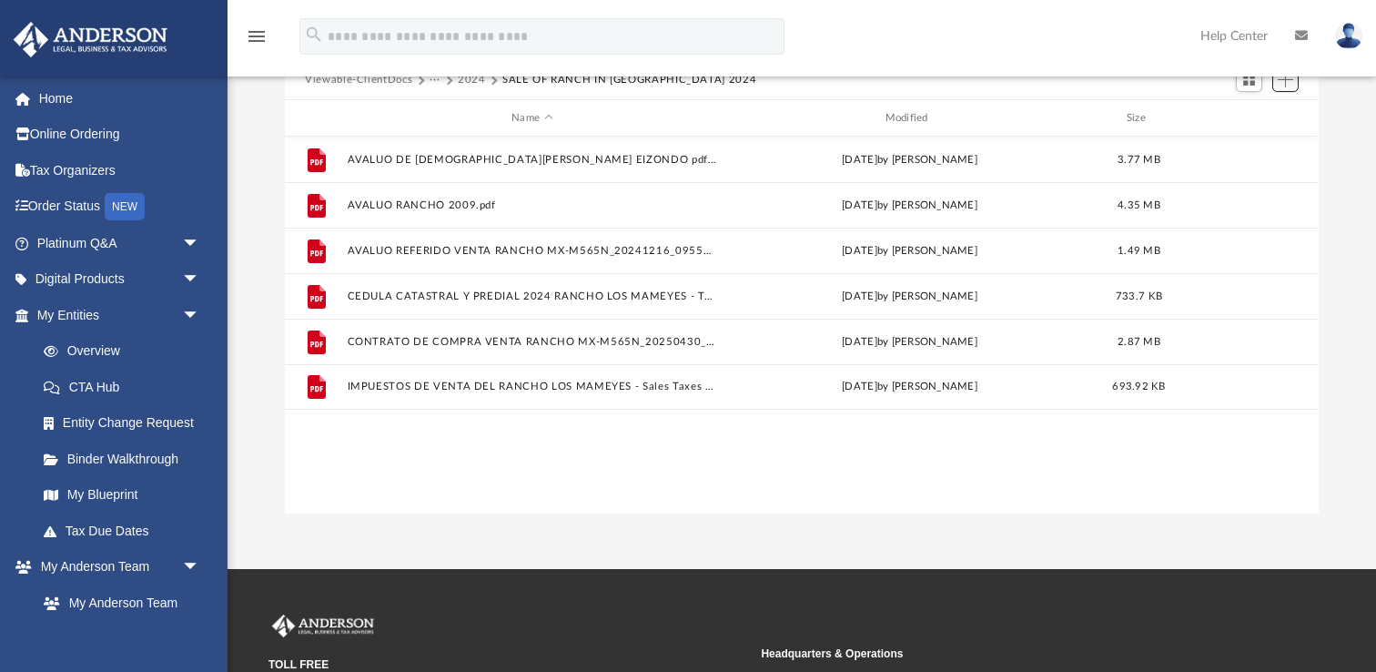
click at [1287, 84] on span "Add" at bounding box center [1285, 79] width 15 height 15
click at [1261, 116] on li "Upload" at bounding box center [1259, 115] width 58 height 19
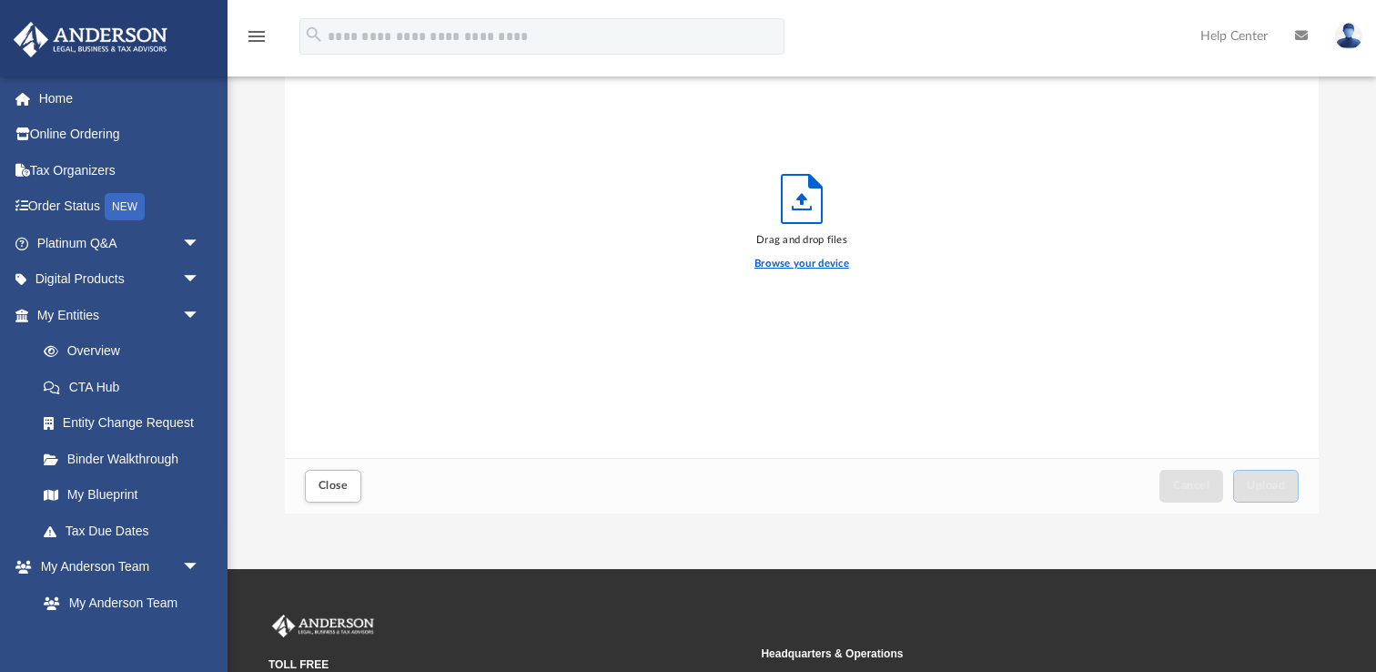
click at [818, 265] on label "Browse your device" at bounding box center [801, 264] width 95 height 16
click at [0, 0] on input "Browse your device" at bounding box center [0, 0] width 0 height 0
